Goal: Task Accomplishment & Management: Manage account settings

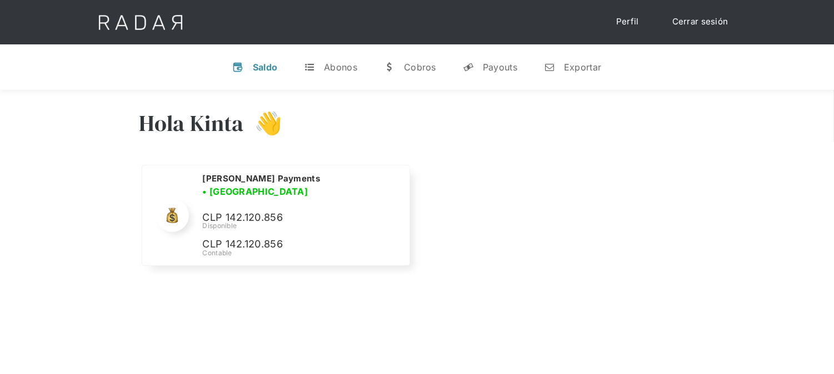
click at [708, 23] on link "Cerrar sesión" at bounding box center [700, 22] width 78 height 22
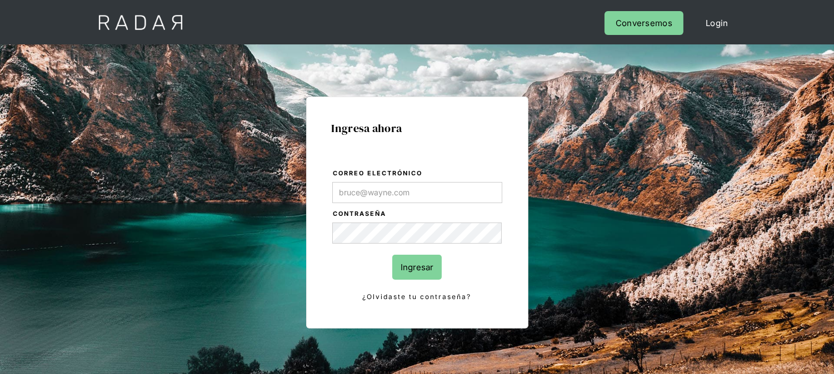
type input "[EMAIL_ADDRESS][DOMAIN_NAME]"
drag, startPoint x: 404, startPoint y: 269, endPoint x: 388, endPoint y: 174, distance: 96.4
click at [404, 269] on input "Ingresar" at bounding box center [416, 267] width 49 height 25
